Goal: Task Accomplishment & Management: Complete application form

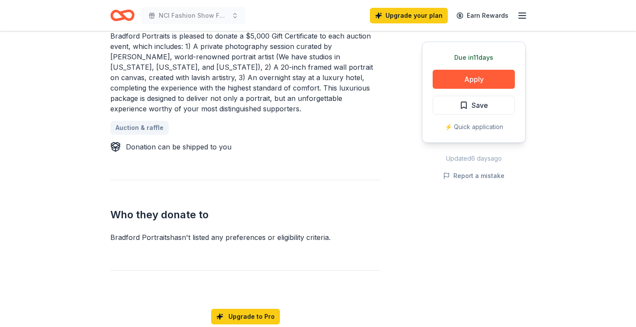
scroll to position [426, 0]
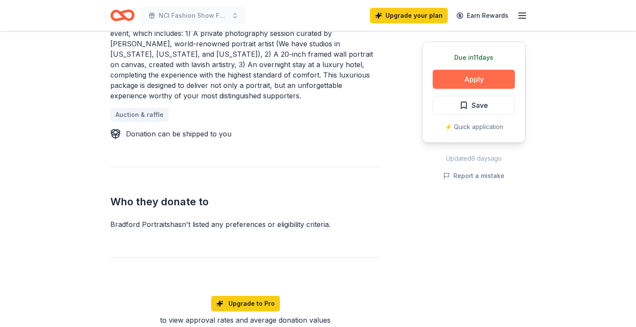
click at [463, 78] on button "Apply" at bounding box center [474, 79] width 82 height 19
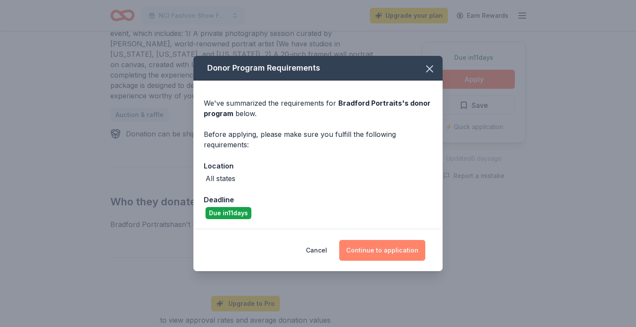
click at [370, 250] on button "Continue to application" at bounding box center [382, 250] width 86 height 21
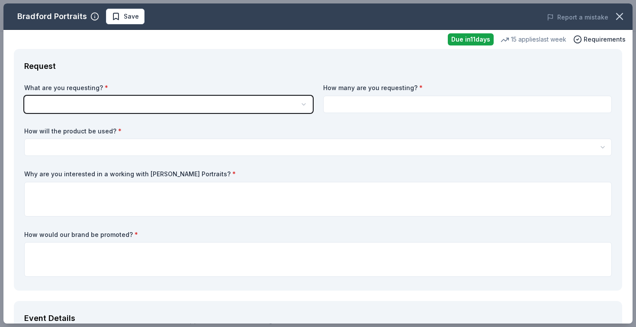
scroll to position [0, 0]
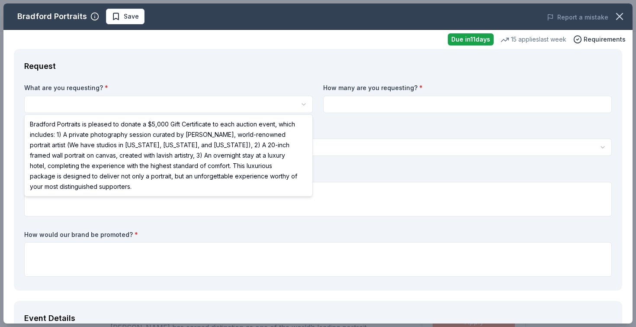
click at [265, 105] on html "NCl Fashion Show Fundraiser Save Apply Due [DATE] Share [PERSON_NAME] Portraits…" at bounding box center [318, 163] width 636 height 327
select select "Bradford Portraits is pleased to donate a $5,000 Gift Certificate to each aucti…"
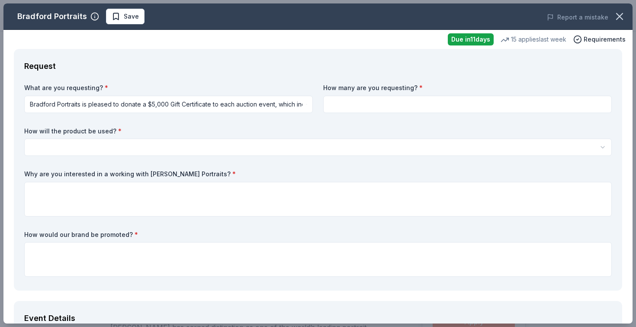
click at [372, 107] on input at bounding box center [467, 104] width 289 height 17
type input "1"
click at [175, 151] on html "NCl Fashion Show Fundraiser Save Apply Due [DATE] Share [PERSON_NAME] Portraits…" at bounding box center [318, 163] width 636 height 327
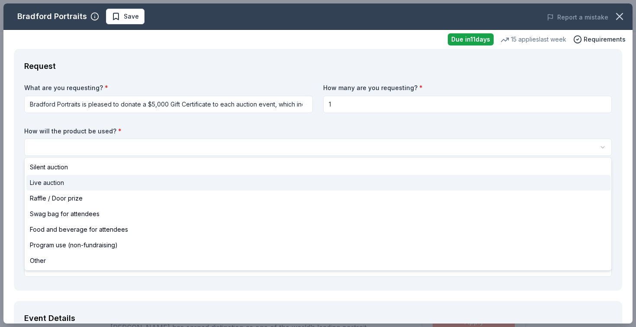
select select "liveAuction"
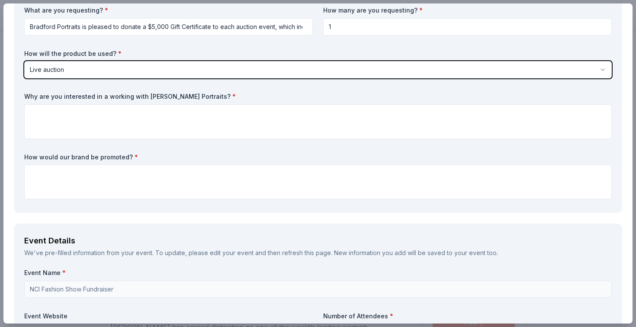
scroll to position [75, 0]
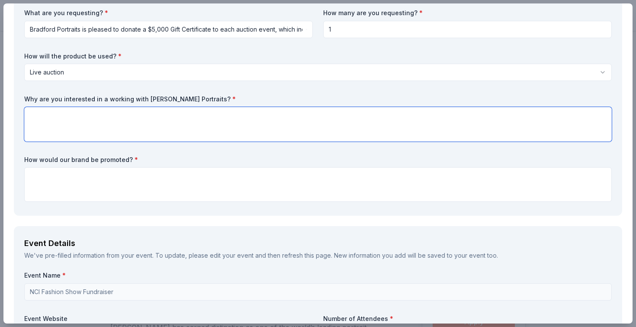
click at [153, 114] on textarea at bounding box center [318, 124] width 588 height 35
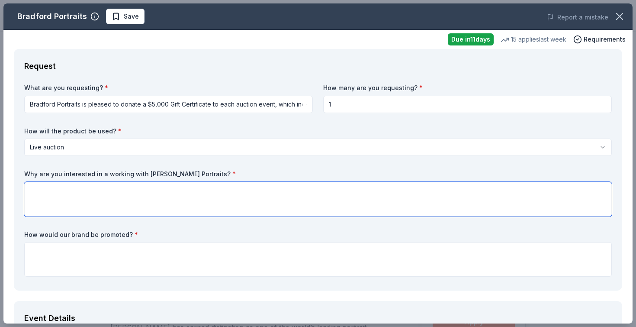
scroll to position [0, 0]
paste textarea "NCL Irvine values partnerships that reflect our mission of family, tradition, a…"
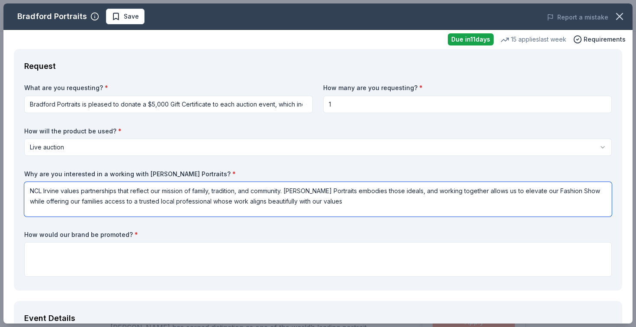
click at [34, 191] on textarea "NCL Irvine values partnerships that reflect our mission of family, tradition, a…" at bounding box center [318, 199] width 588 height 35
click at [110, 190] on textarea "National Charity League [PERSON_NAME] values partnerships that reflect our miss…" at bounding box center [318, 199] width 588 height 35
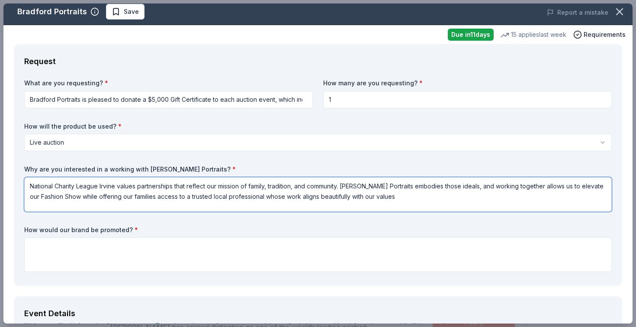
scroll to position [1, 0]
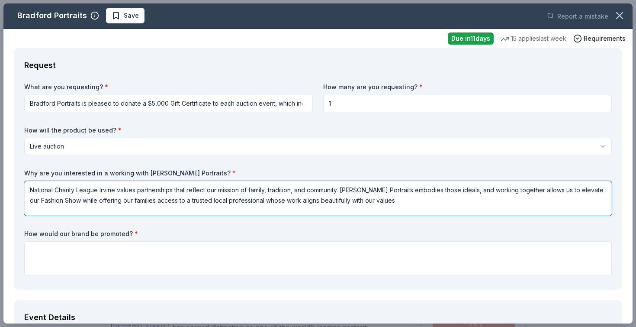
click at [70, 200] on textarea "National Charity League Irvine values partnerships that reflect our mission of …" at bounding box center [318, 198] width 588 height 35
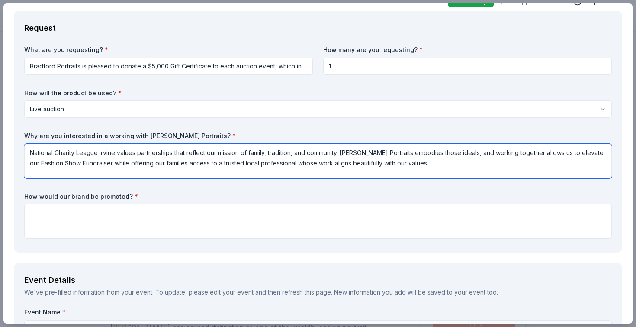
scroll to position [49, 0]
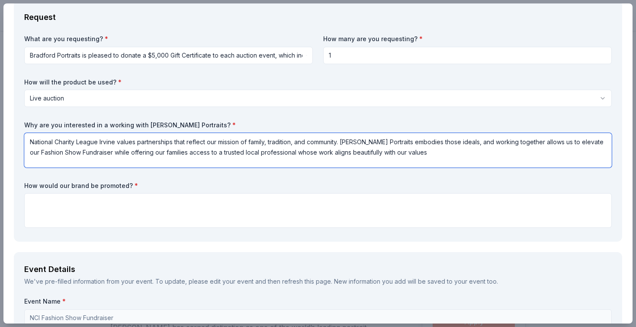
type textarea "National Charity League Irvine values partnerships that reflect our mission of …"
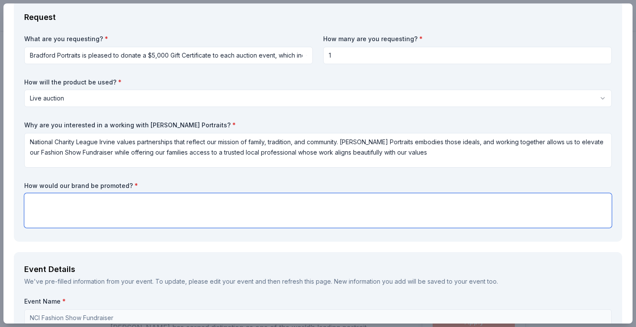
click at [275, 200] on textarea at bounding box center [318, 210] width 588 height 35
paste textarea "Donors receive recognition through: Event program mentions On-site visibility a…"
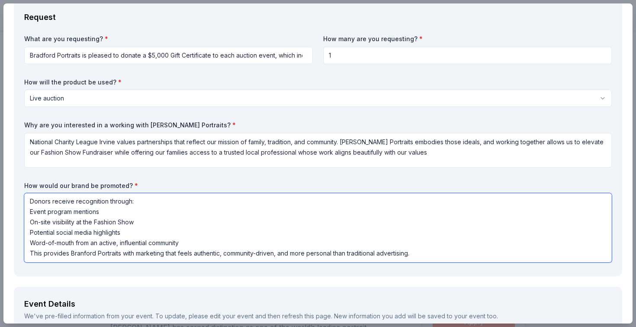
scroll to position [1, 0]
click at [102, 210] on textarea "Donors receive recognition through: Event program mentions On-site visibility a…" at bounding box center [318, 227] width 588 height 69
click at [59, 233] on textarea "Donors receive recognition through: Event program On-site visibility at the Fas…" at bounding box center [318, 227] width 588 height 69
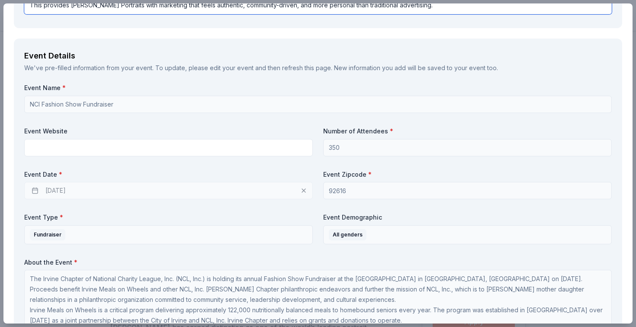
scroll to position [298, 0]
type textarea "Donors receive recognition through: Event program On-site visibility at the Fas…"
click at [57, 189] on div "[DATE]" at bounding box center [168, 189] width 289 height 17
click at [30, 188] on div "[DATE]" at bounding box center [168, 189] width 289 height 17
click at [35, 187] on div "[DATE]" at bounding box center [168, 189] width 289 height 17
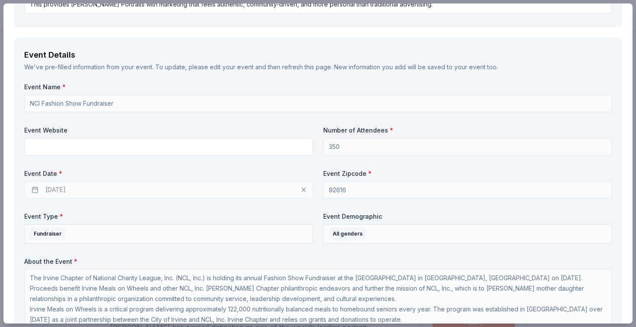
click at [77, 191] on div "[DATE]" at bounding box center [168, 189] width 289 height 17
click at [109, 188] on div "[DATE]" at bounding box center [168, 189] width 289 height 17
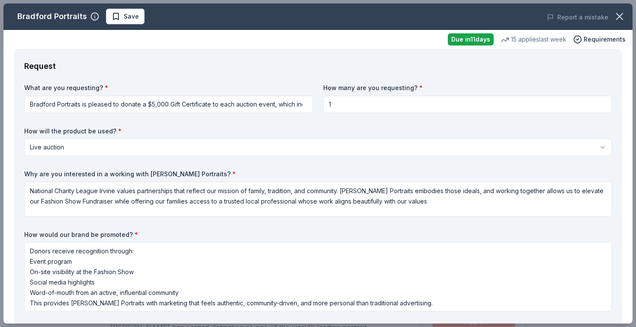
scroll to position [0, 0]
click at [127, 11] on span "Save" at bounding box center [131, 16] width 15 height 10
click at [621, 14] on icon "button" at bounding box center [620, 16] width 12 height 12
click at [74, 17] on div "Bradford Portraits" at bounding box center [52, 17] width 70 height 14
click at [620, 14] on icon "button" at bounding box center [620, 16] width 12 height 12
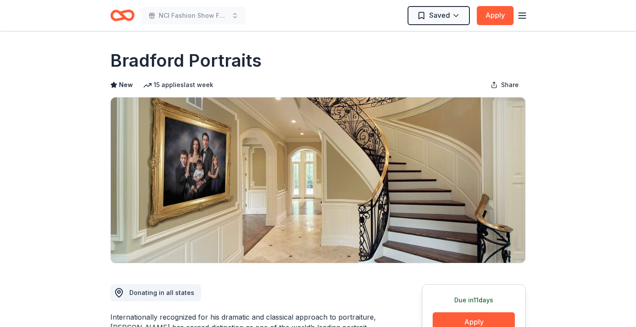
click at [126, 16] on icon "Home" at bounding box center [122, 15] width 24 height 20
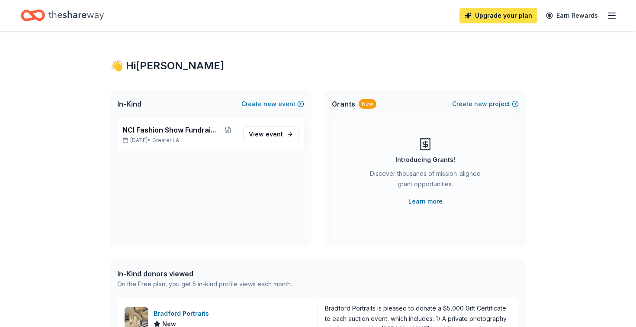
click at [525, 16] on link "Upgrade your plan" at bounding box center [499, 16] width 78 height 16
click at [315, 48] on div "👋 Hi [PERSON_NAME] In-Kind Create new event NCl Fashion Show Fundraiser [DATE] …" at bounding box center [318, 333] width 443 height 604
click at [179, 131] on span "NCl Fashion Show Fundraiser" at bounding box center [171, 130] width 97 height 10
click at [278, 129] on span "View event" at bounding box center [266, 134] width 34 height 10
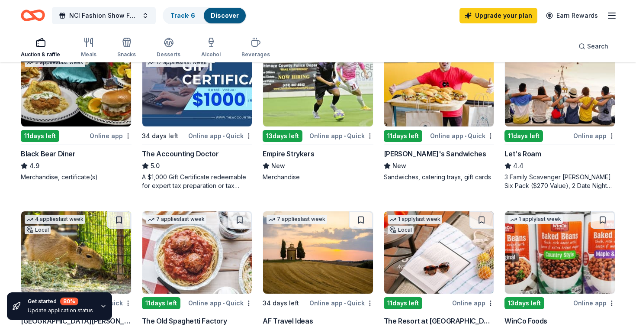
scroll to position [442, 0]
